Goal: Task Accomplishment & Management: Complete application form

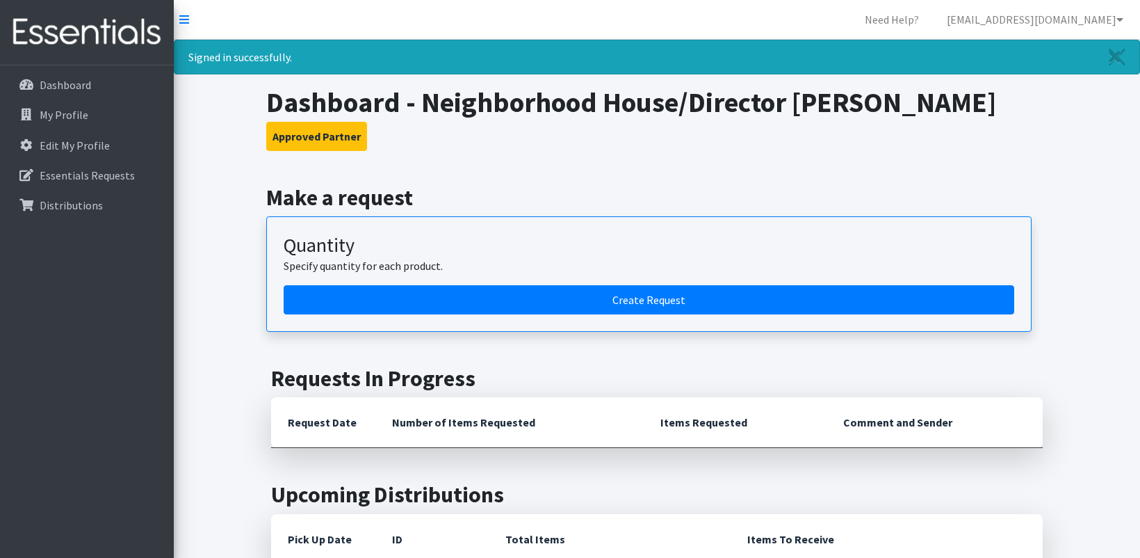
scroll to position [927, 0]
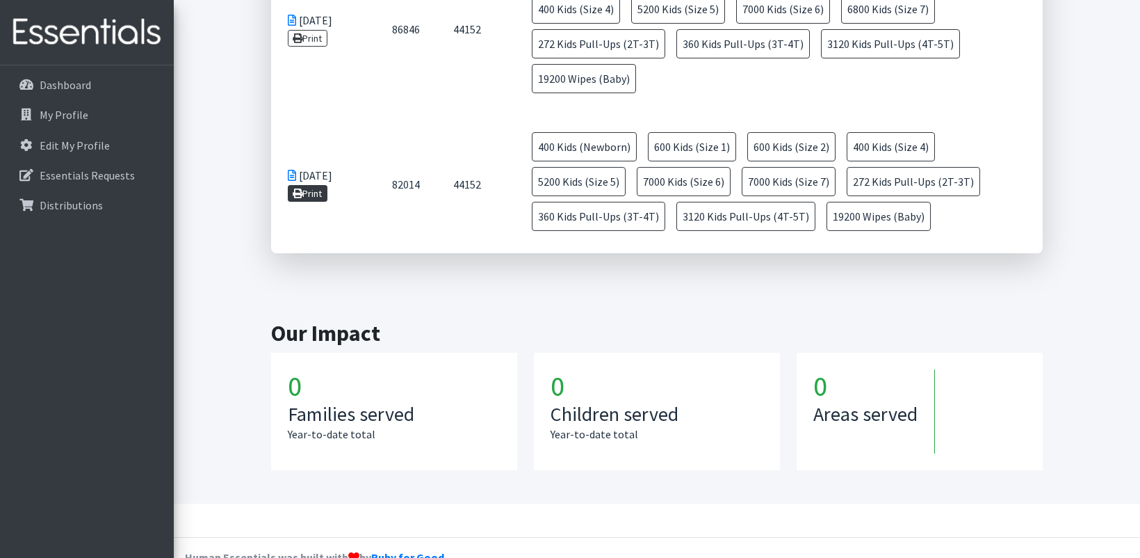
click at [308, 188] on link "Print" at bounding box center [308, 193] width 40 height 17
click at [307, 40] on link "Print" at bounding box center [308, 38] width 40 height 17
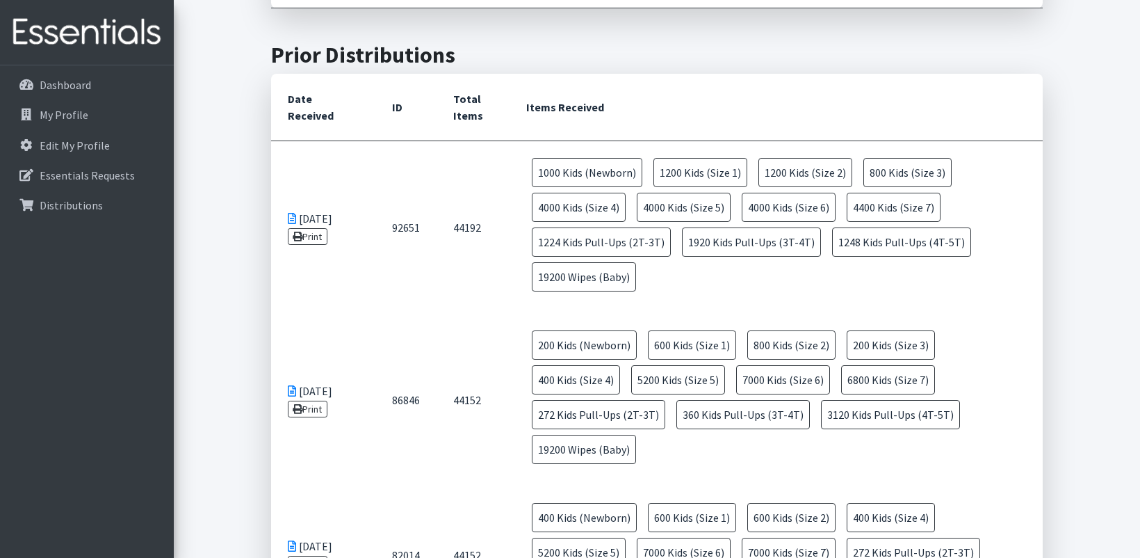
scroll to position [186, 0]
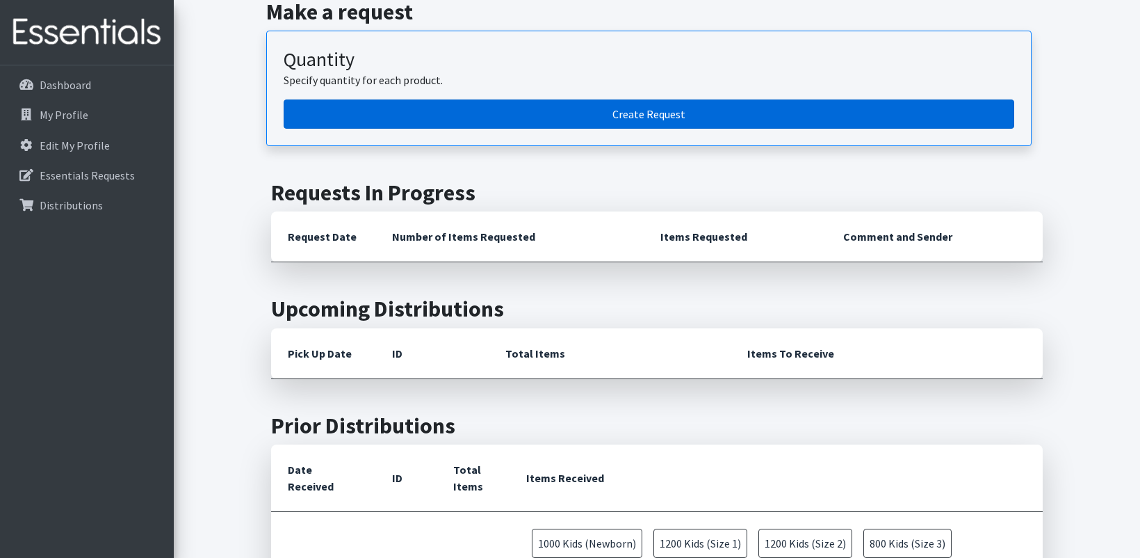
click at [435, 124] on link "Create Request" at bounding box center [649, 113] width 731 height 29
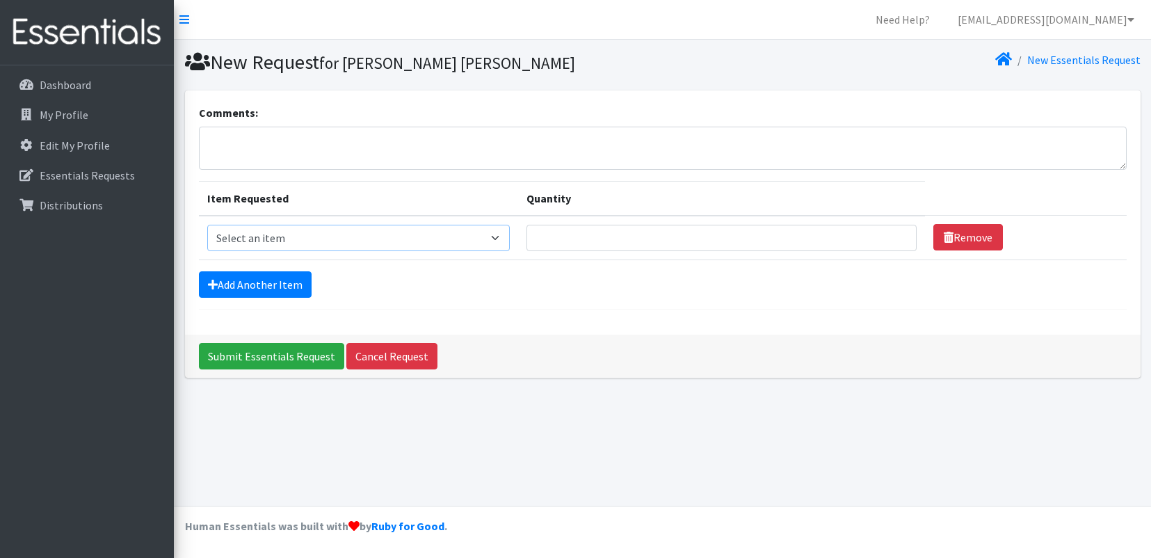
click at [478, 233] on select "Select an item Kids (Newborn) Kids (Size 1) Kids (Size 2) Kids (Size 3) Kids (S…" at bounding box center [358, 238] width 302 height 26
select select "11351"
click at [207, 225] on select "Select an item Kids (Newborn) Kids (Size 1) Kids (Size 2) Kids (Size 3) Kids (S…" at bounding box center [358, 238] width 302 height 26
click at [398, 249] on select "Select an item Kids (Newborn) Kids (Size 1) Kids (Size 2) Kids (Size 3) Kids (S…" at bounding box center [358, 238] width 302 height 26
select select
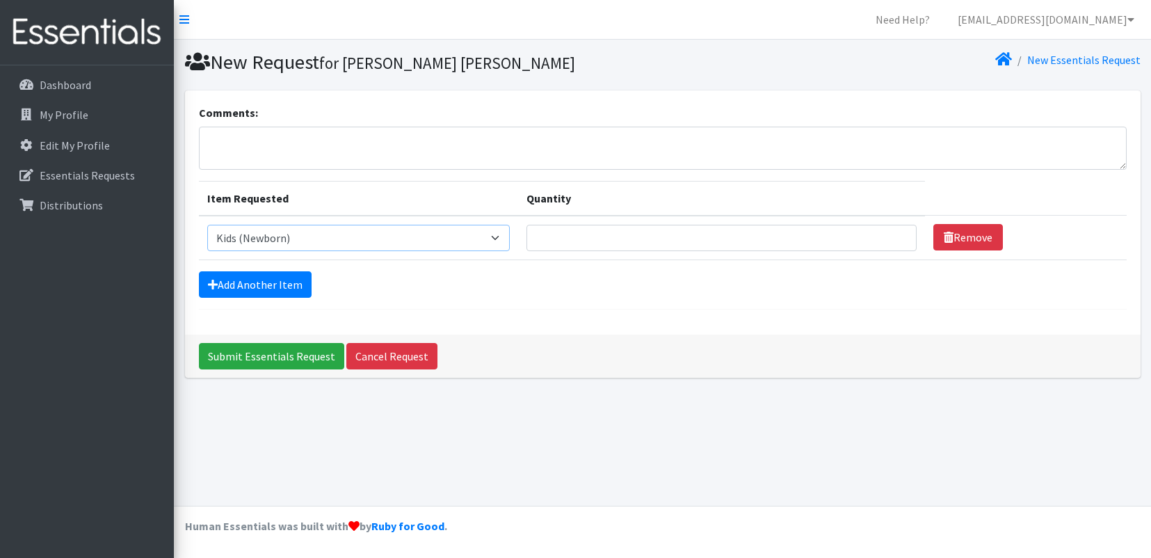
click at [207, 225] on select "Select an item Kids (Newborn) Kids (Size 1) Kids (Size 2) Kids (Size 3) Kids (S…" at bounding box center [358, 238] width 302 height 26
click at [92, 104] on link "My Profile" at bounding box center [87, 115] width 163 height 28
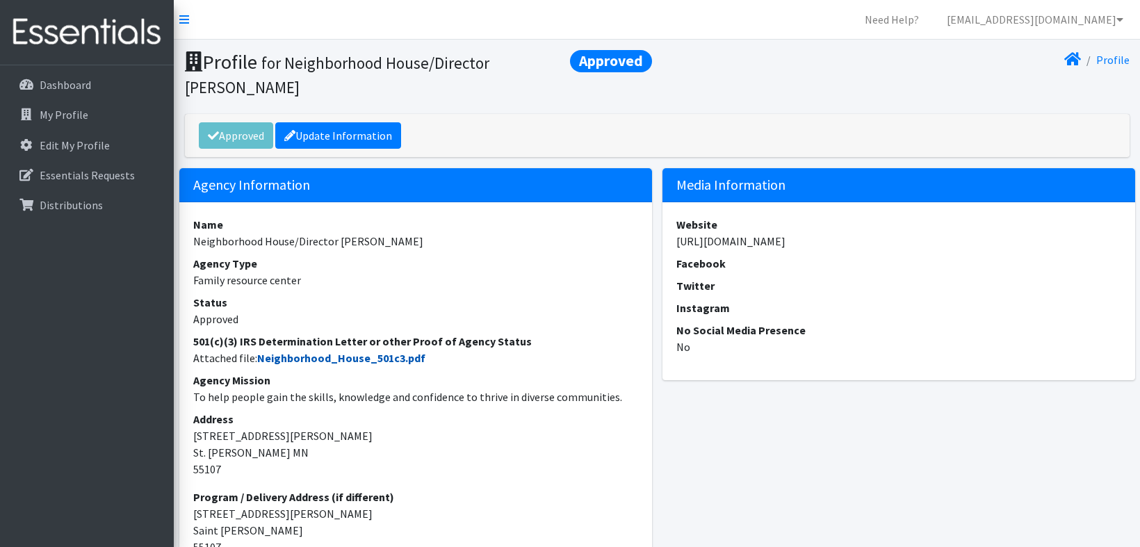
click at [341, 351] on link "Neighborhood_House_501c3.pdf" at bounding box center [341, 358] width 168 height 14
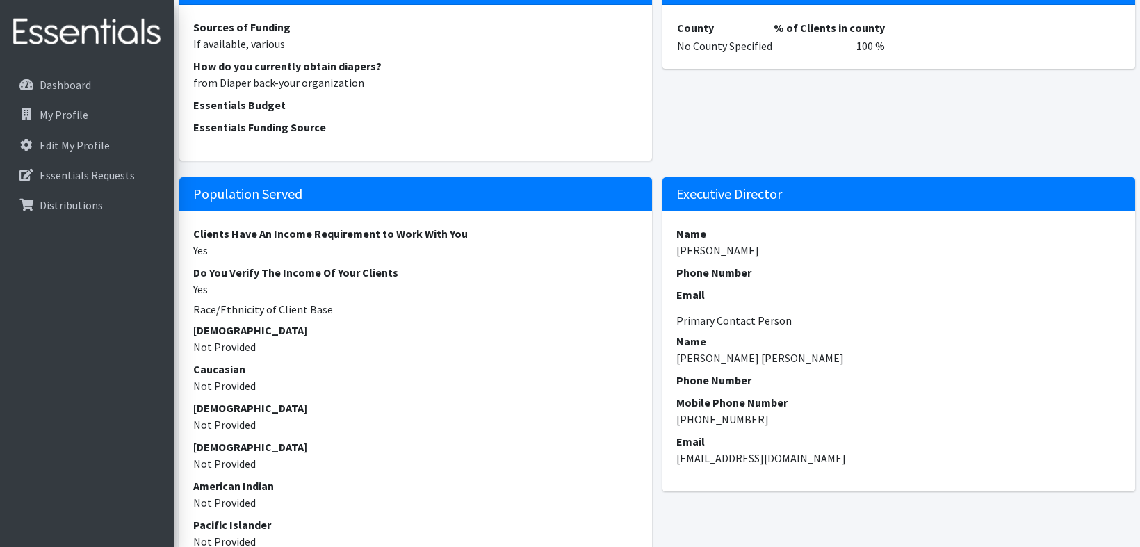
scroll to position [1112, 0]
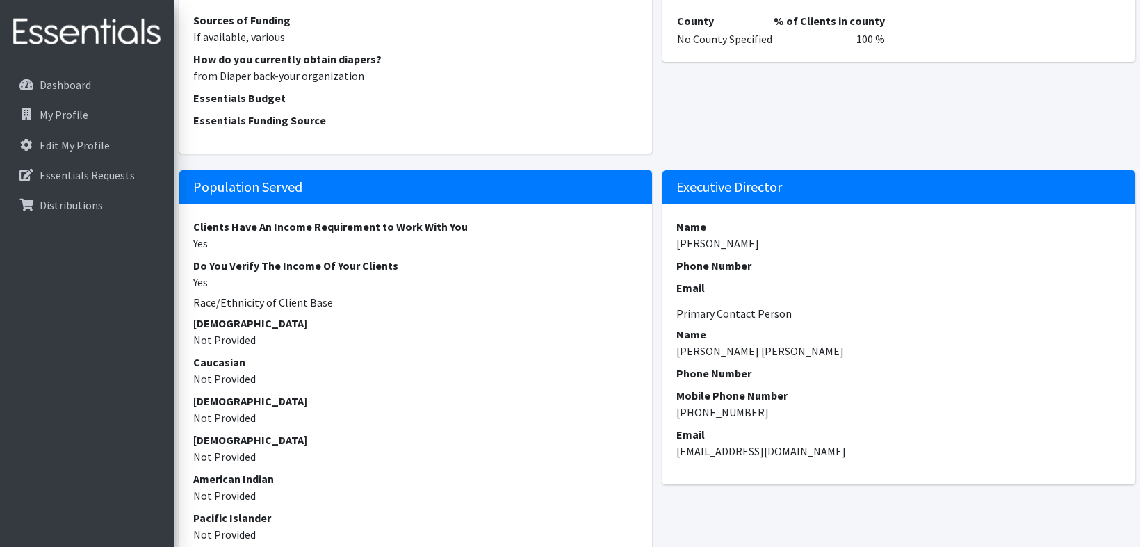
drag, startPoint x: 777, startPoint y: 382, endPoint x: 763, endPoint y: 391, distance: 17.2
click at [763, 404] on dd "[PHONE_NUMBER]" at bounding box center [898, 412] width 445 height 17
